Goal: Task Accomplishment & Management: Use online tool/utility

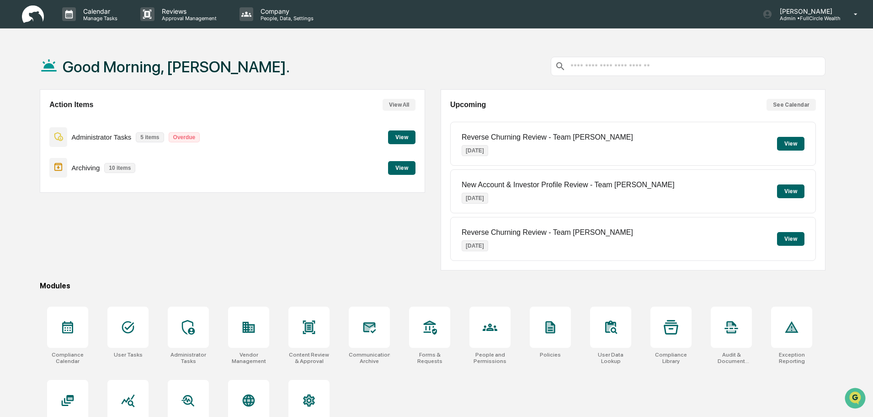
click at [399, 170] on button "View" at bounding box center [401, 168] width 27 height 14
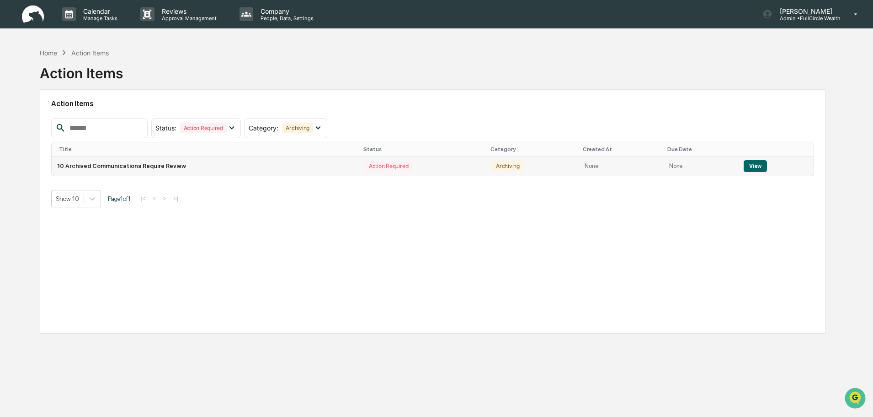
click at [757, 164] on button "View" at bounding box center [755, 166] width 23 height 12
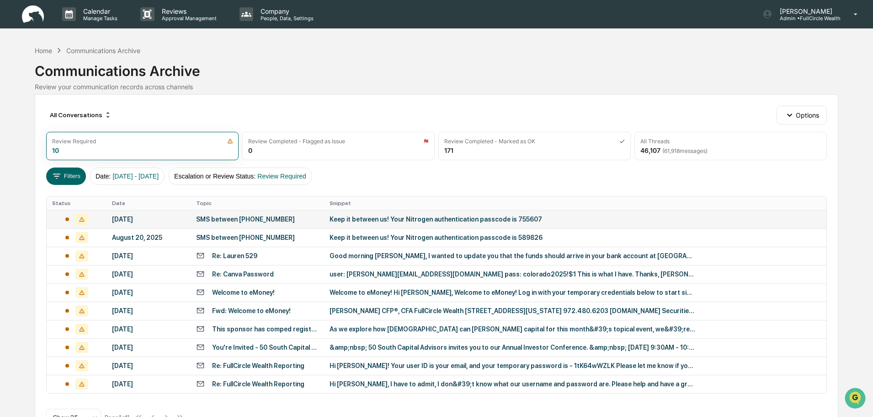
click at [369, 222] on div "Keep it between us! Your Nitrogen authentication passcode is 755607" at bounding box center [513, 218] width 366 height 7
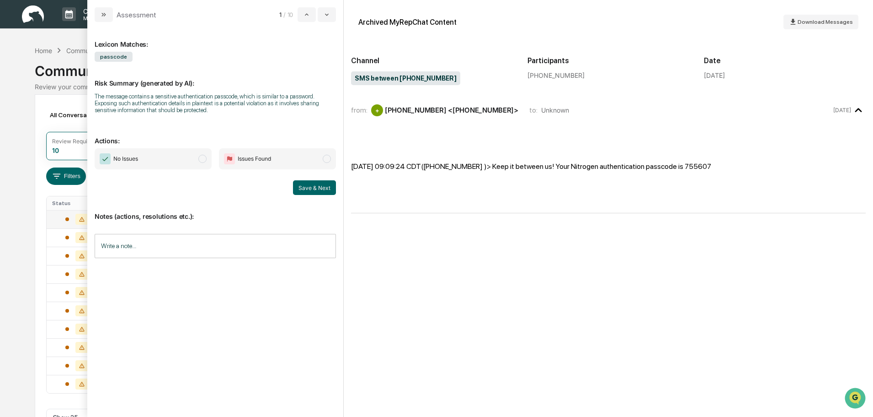
click at [159, 163] on span "No Issues" at bounding box center [153, 158] width 117 height 21
click at [300, 188] on button "Save & Next" at bounding box center [314, 187] width 43 height 15
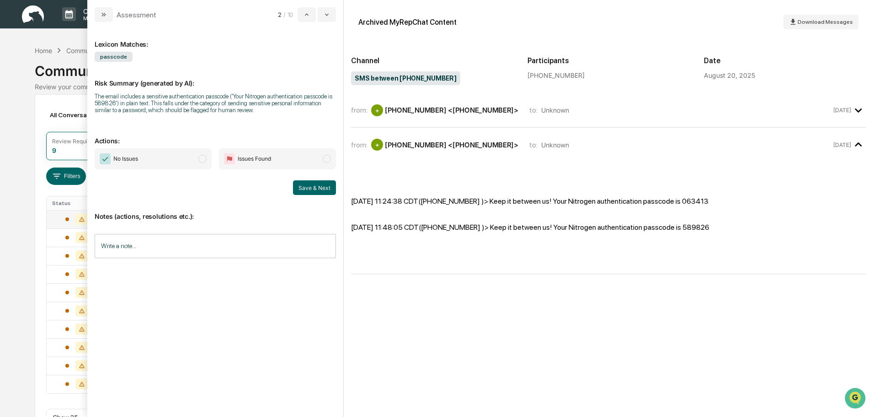
click at [184, 160] on span "No Issues" at bounding box center [153, 158] width 117 height 21
drag, startPoint x: 324, startPoint y: 189, endPoint x: 279, endPoint y: 198, distance: 46.1
click at [323, 189] on button "Save & Next" at bounding box center [314, 187] width 43 height 15
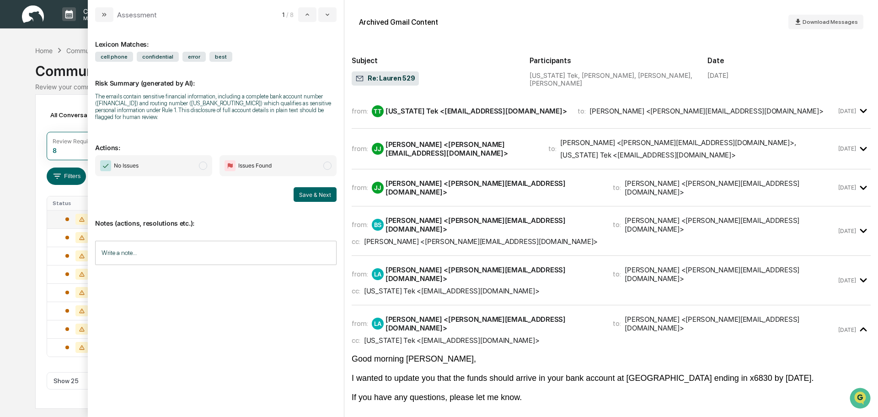
click at [465, 113] on div "[US_STATE] Tek <[EMAIL_ADDRESS][DOMAIN_NAME]>" at bounding box center [476, 111] width 181 height 9
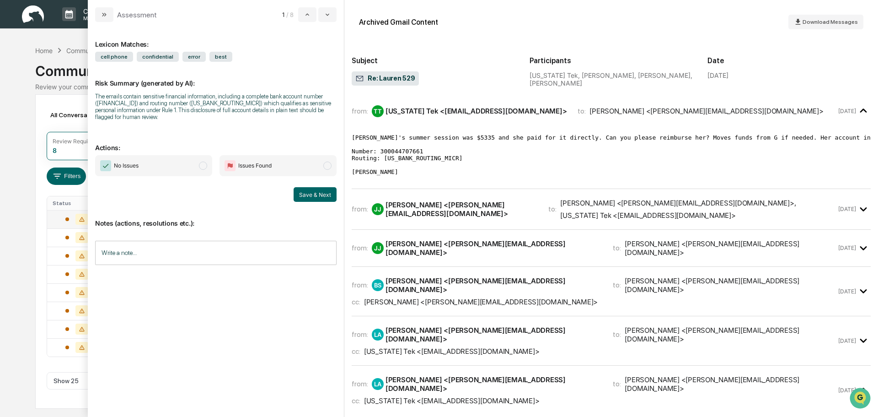
click at [171, 163] on span "No Issues" at bounding box center [153, 165] width 117 height 21
click at [321, 194] on button "Save & Next" at bounding box center [315, 194] width 43 height 15
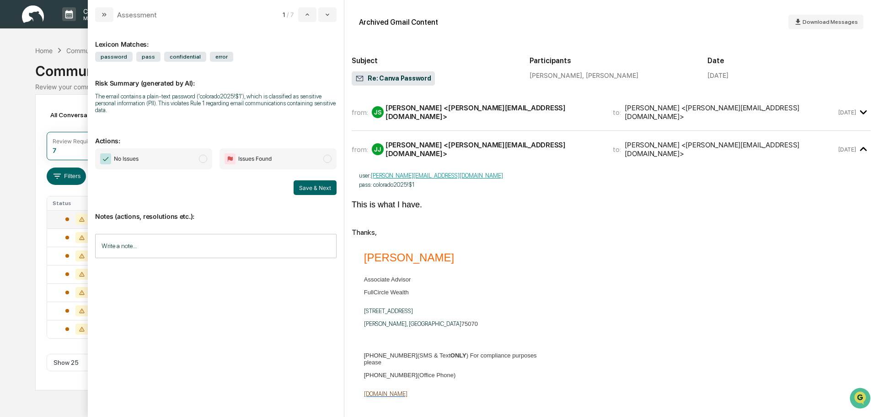
click at [191, 160] on span "No Issues" at bounding box center [153, 158] width 117 height 21
click at [326, 188] on button "Save & Next" at bounding box center [315, 187] width 43 height 15
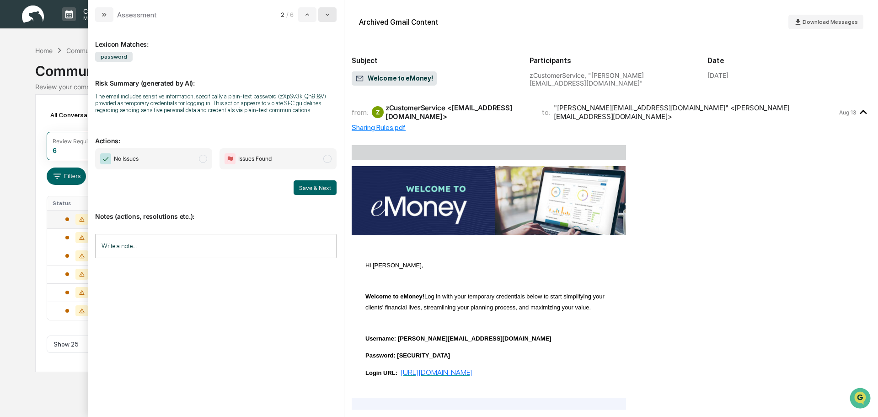
click at [328, 16] on icon "modal" at bounding box center [327, 14] width 7 height 7
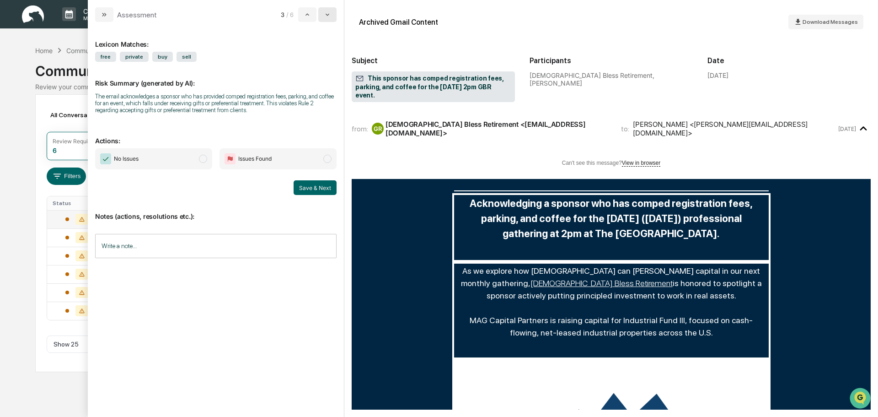
click at [328, 16] on icon "modal" at bounding box center [327, 14] width 7 height 7
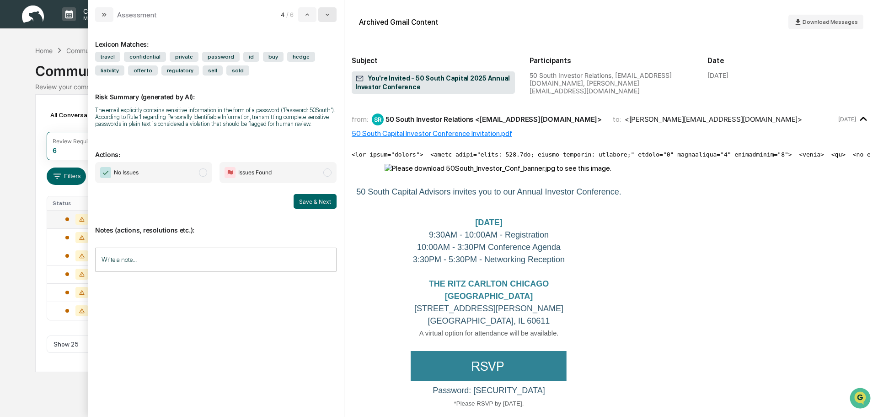
click at [330, 16] on icon "modal" at bounding box center [327, 14] width 7 height 7
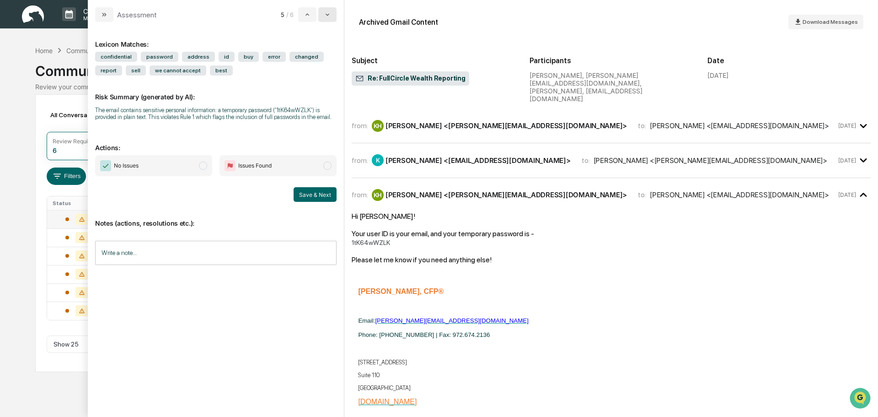
click at [331, 16] on icon "modal" at bounding box center [327, 14] width 7 height 7
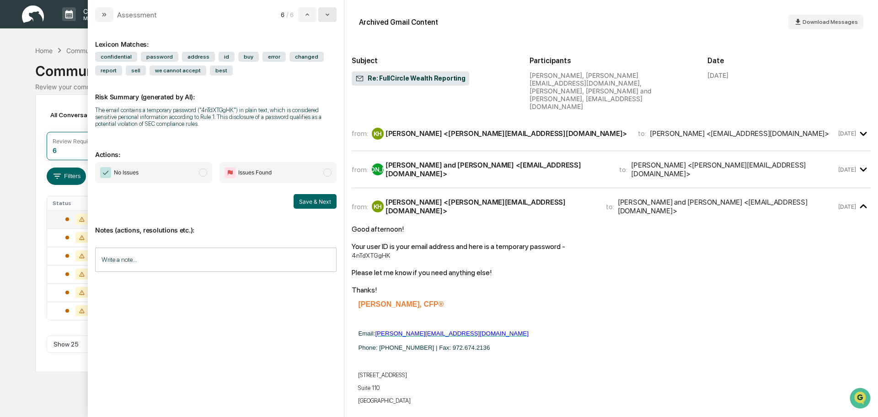
click at [331, 16] on icon "modal" at bounding box center [327, 14] width 7 height 7
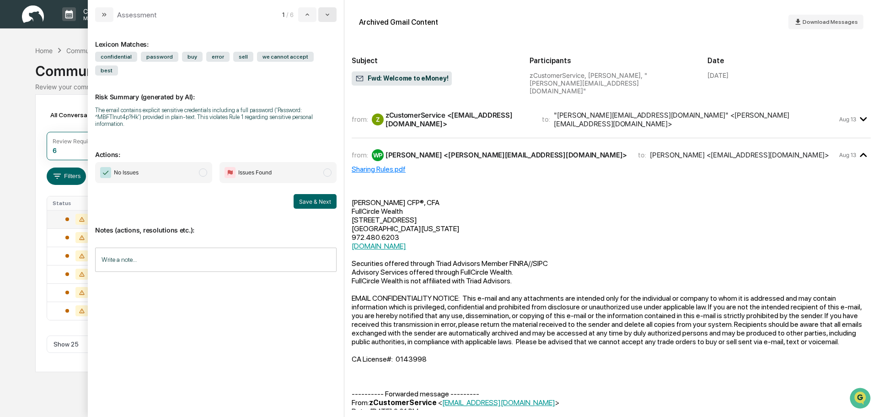
click at [331, 16] on icon "modal" at bounding box center [327, 14] width 7 height 7
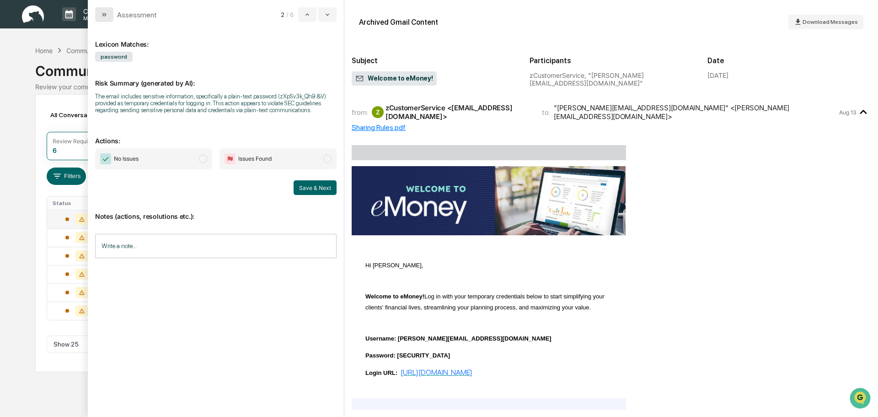
click at [104, 15] on icon "modal" at bounding box center [103, 15] width 2 height 4
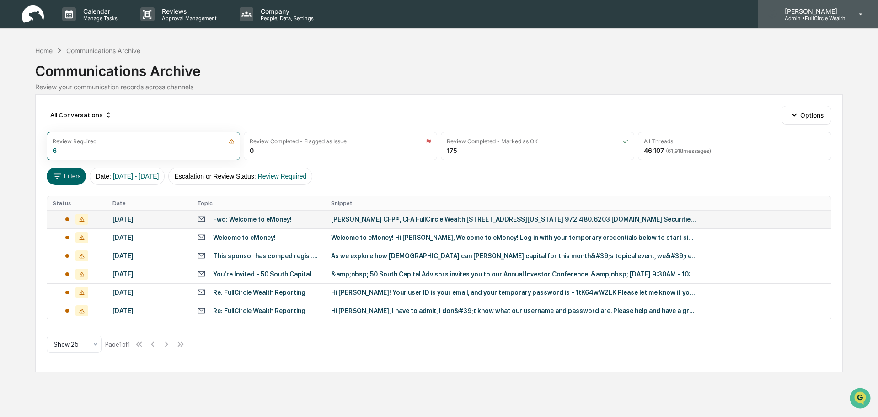
click at [819, 14] on p "[PERSON_NAME]" at bounding box center [811, 11] width 68 height 8
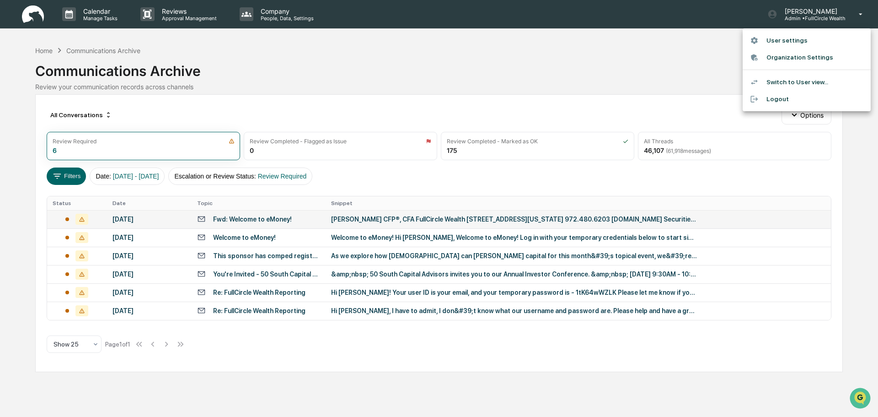
drag, startPoint x: 788, startPoint y: 96, endPoint x: 780, endPoint y: 94, distance: 8.8
click at [788, 96] on li "Logout" at bounding box center [807, 99] width 128 height 17
